Goal: Check status: Check status

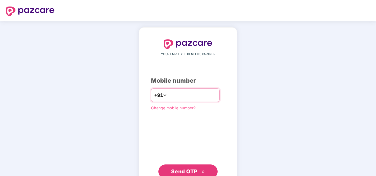
click at [182, 94] on input "number" at bounding box center [192, 94] width 49 height 9
type input "**********"
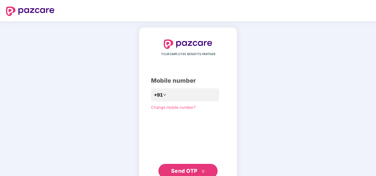
click at [169, 132] on div "**********" at bounding box center [188, 108] width 74 height 139
click at [178, 170] on span "Send OTP" at bounding box center [184, 171] width 26 height 6
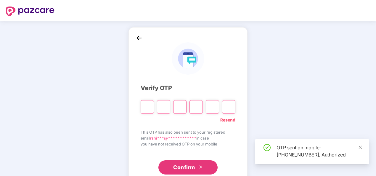
type input "*"
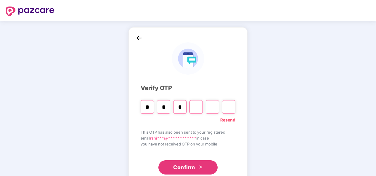
type input "*"
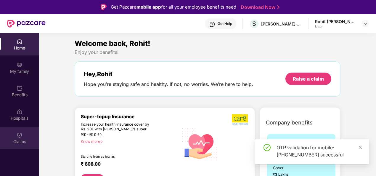
click at [20, 137] on img at bounding box center [20, 135] width 6 height 6
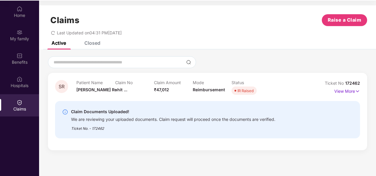
scroll to position [33, 0]
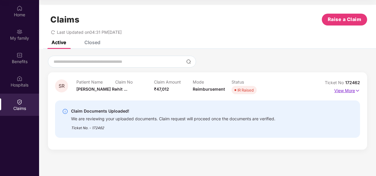
click at [346, 89] on p "View More" at bounding box center [347, 90] width 26 height 8
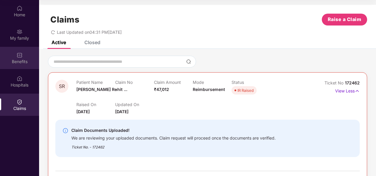
click at [19, 58] on img at bounding box center [20, 55] width 6 height 6
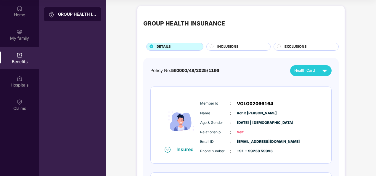
click at [325, 72] on img at bounding box center [325, 70] width 10 height 10
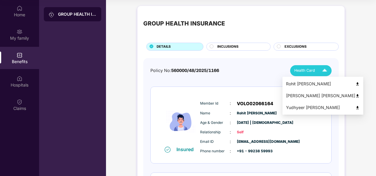
click at [356, 83] on img at bounding box center [358, 84] width 4 height 4
click at [356, 84] on img at bounding box center [358, 84] width 4 height 4
